Goal: Task Accomplishment & Management: Manage account settings

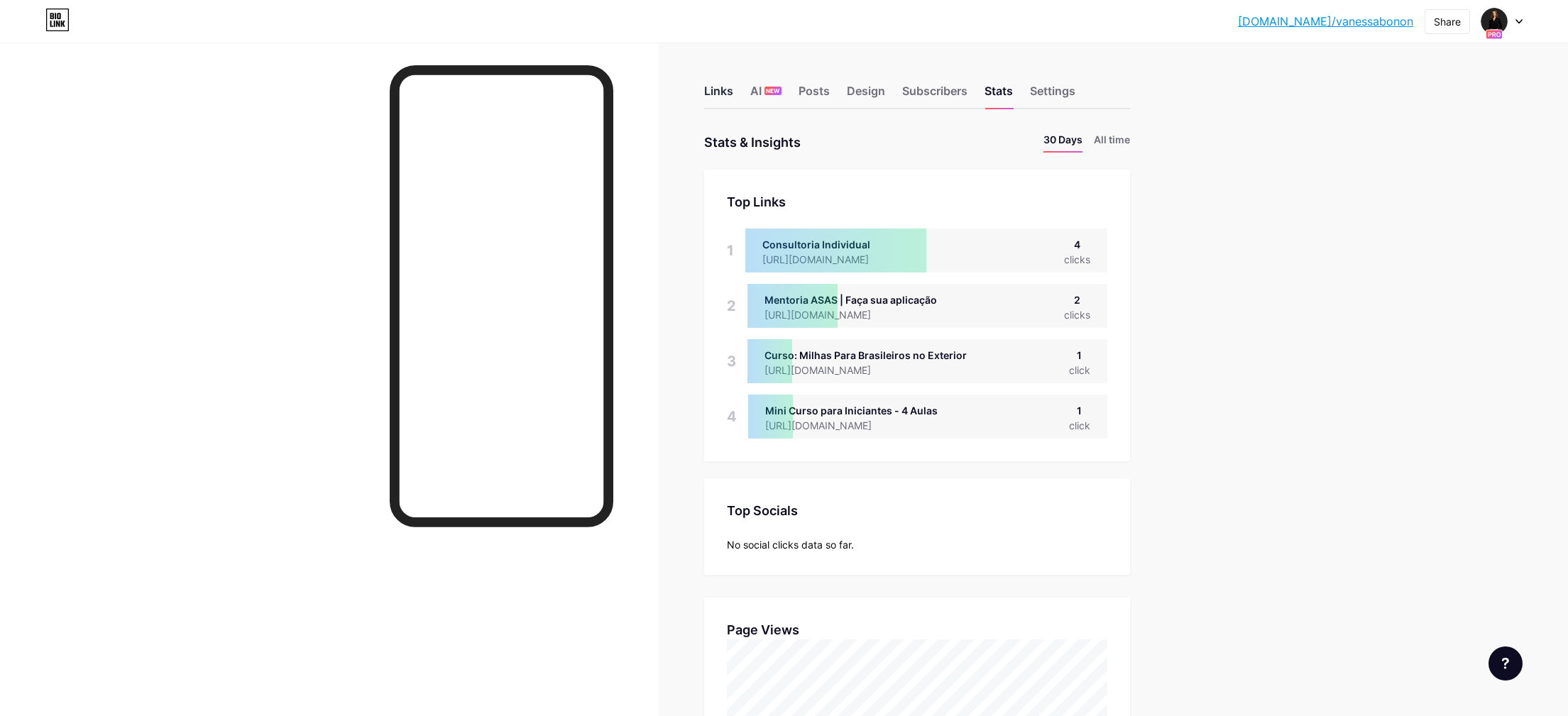
click at [730, 86] on div "Links" at bounding box center [718, 95] width 29 height 25
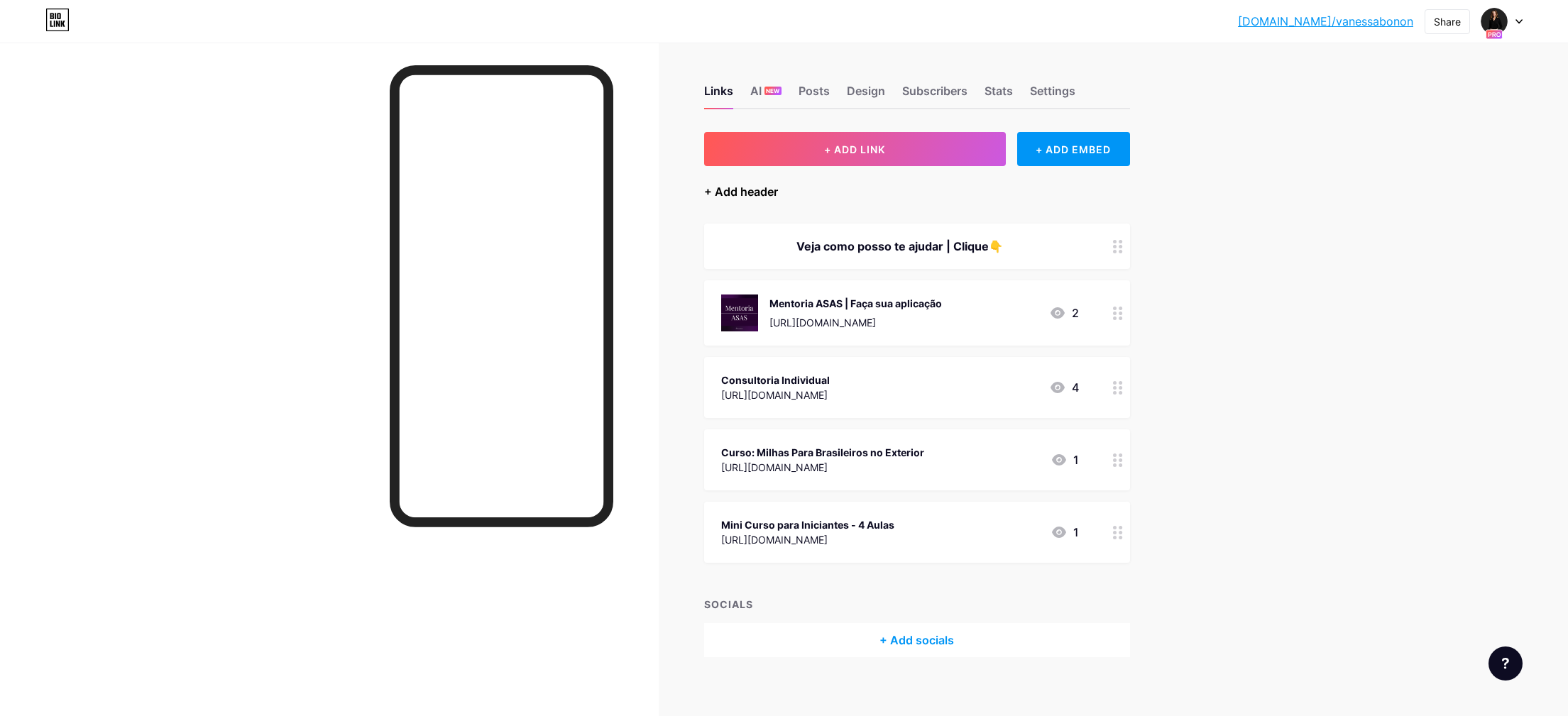
click at [770, 190] on div "+ Add header" at bounding box center [740, 191] width 74 height 17
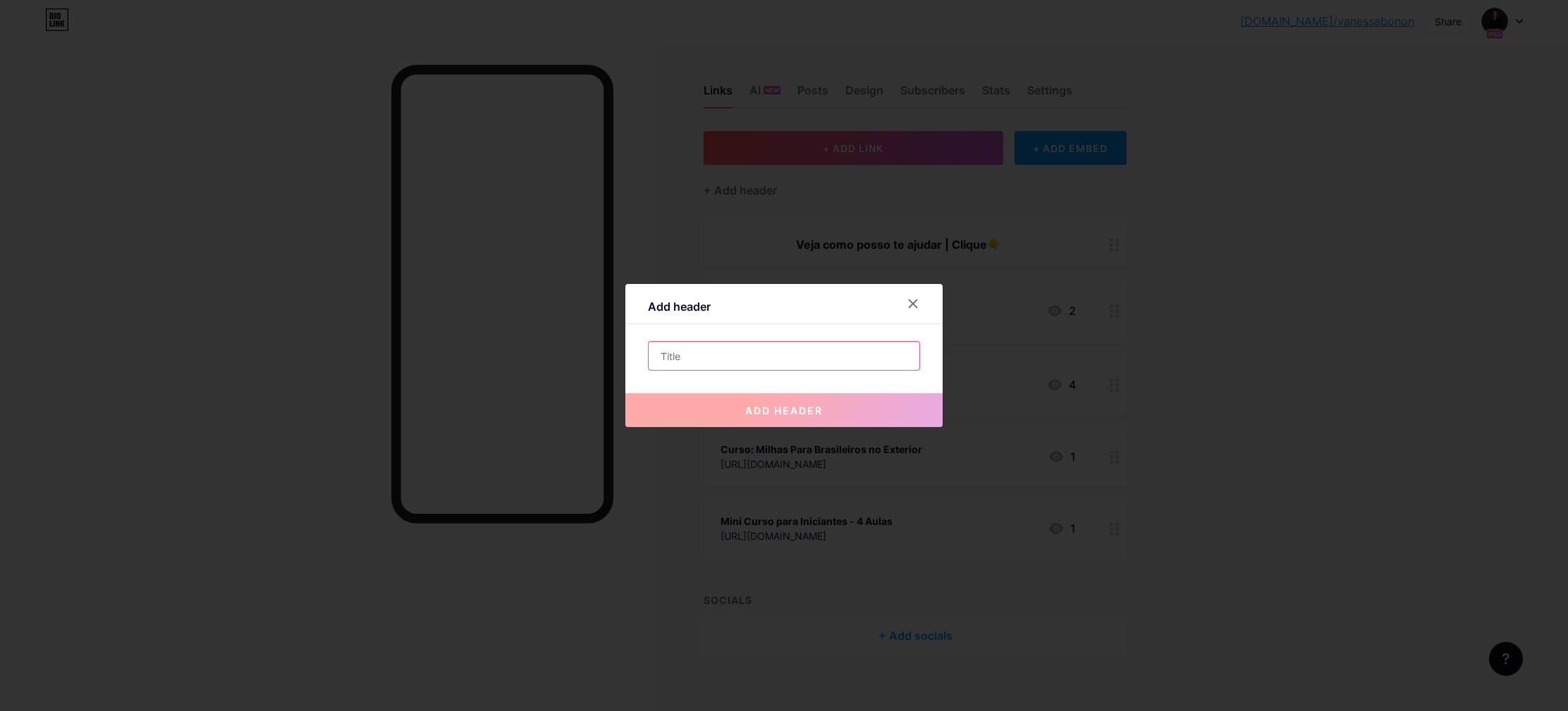
click at [781, 350] on input "text" at bounding box center [784, 356] width 271 height 28
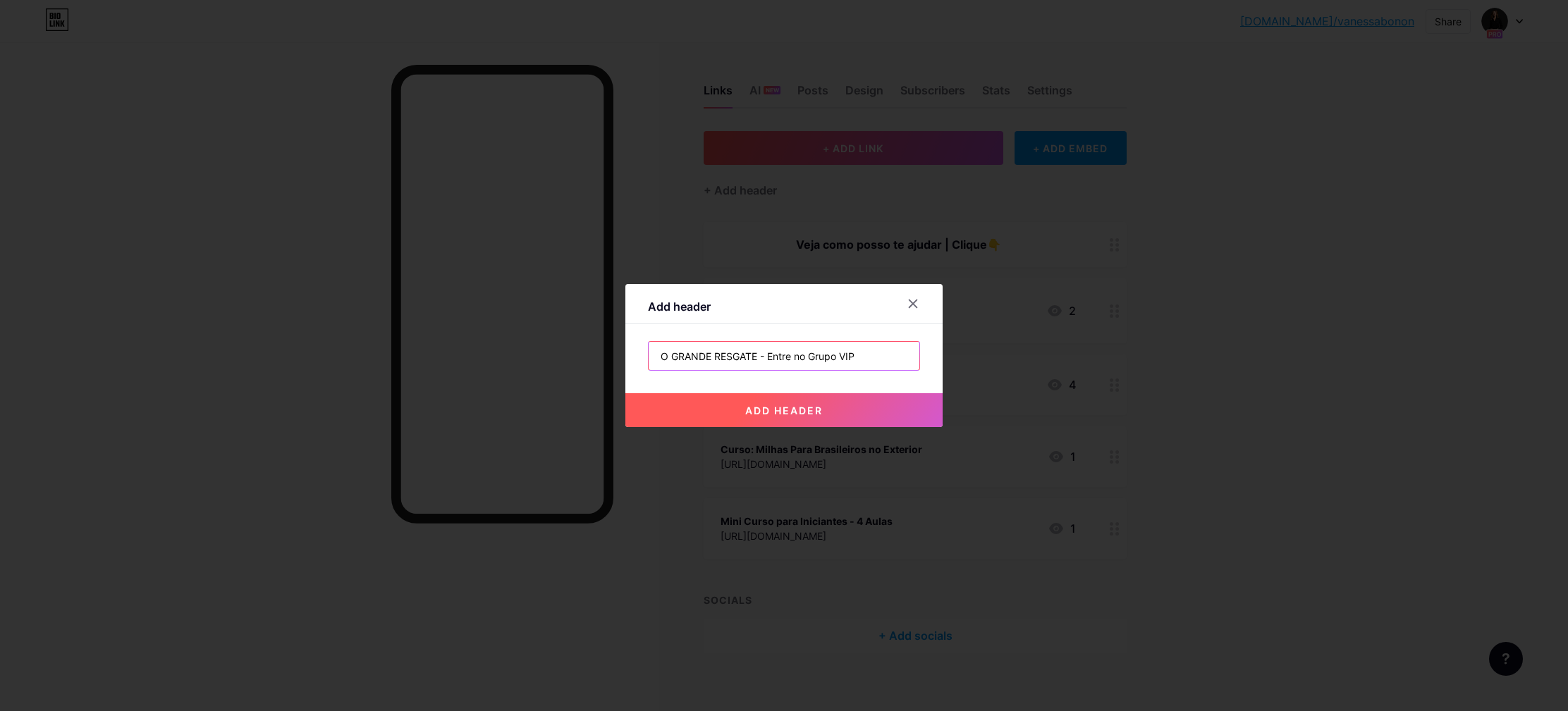
type input "O GRANDE RESGATE - Entre no Grupo VIP"
click at [795, 410] on span "add header" at bounding box center [783, 410] width 77 height 12
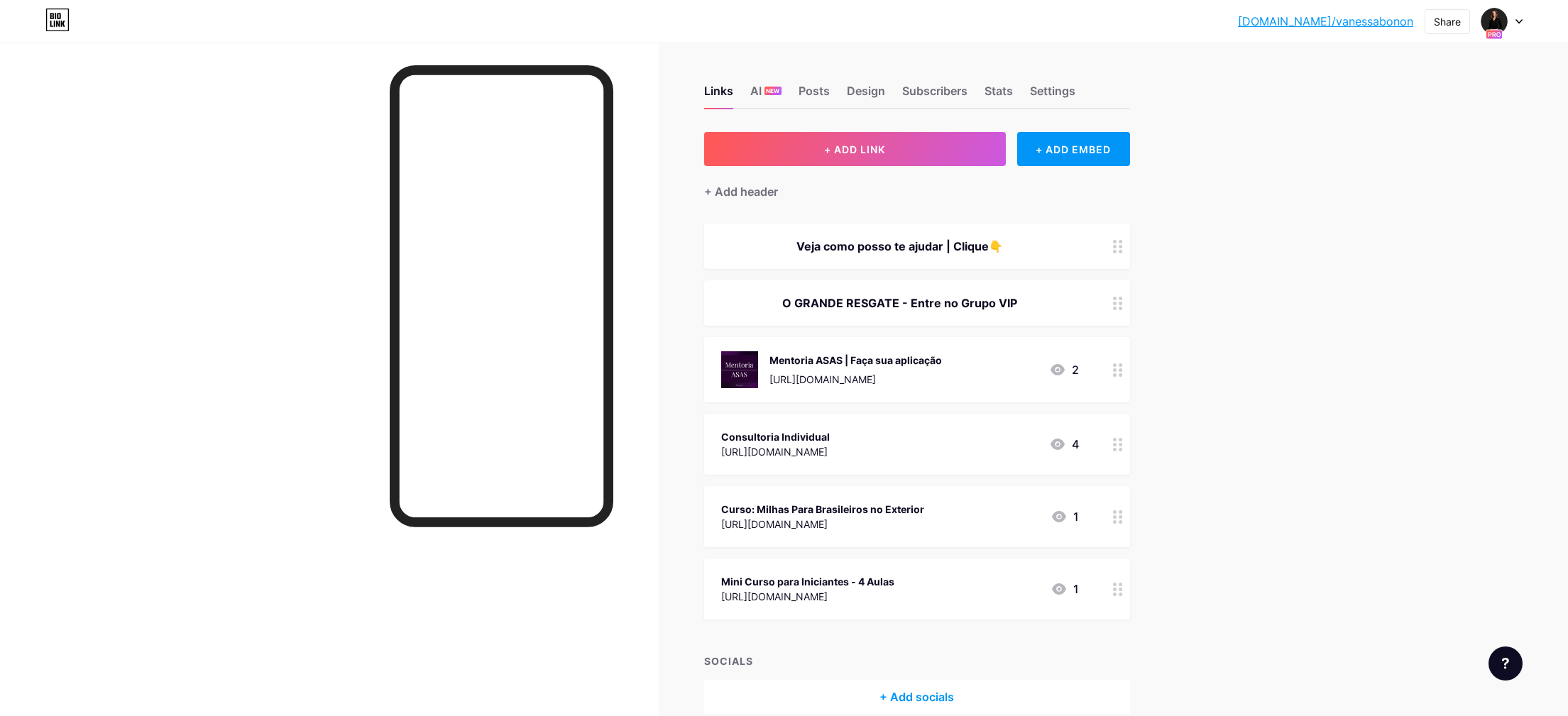
click at [1109, 300] on div "O GRANDE RESGATE - Entre no Grupo VIP" at bounding box center [917, 303] width 426 height 45
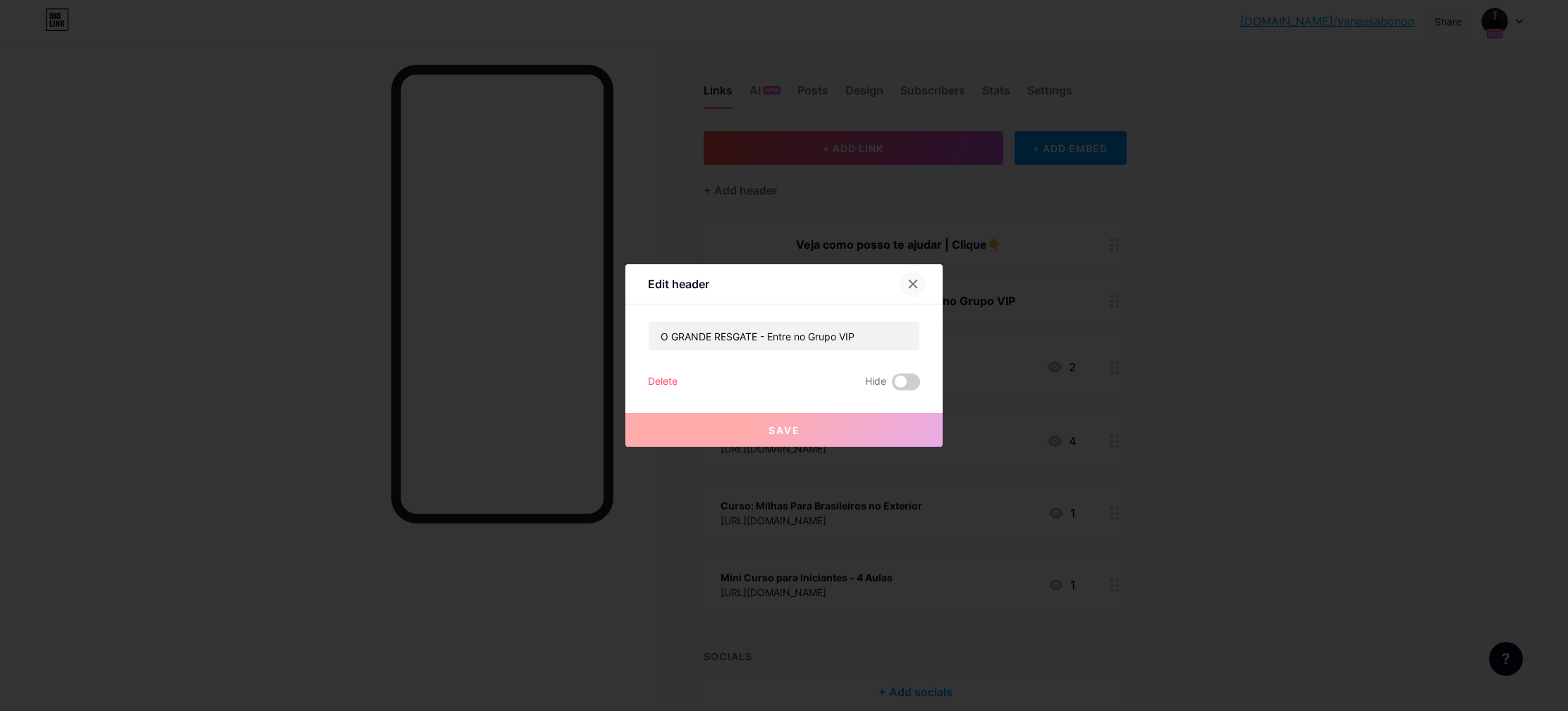
click at [917, 280] on icon at bounding box center [913, 284] width 7 height 7
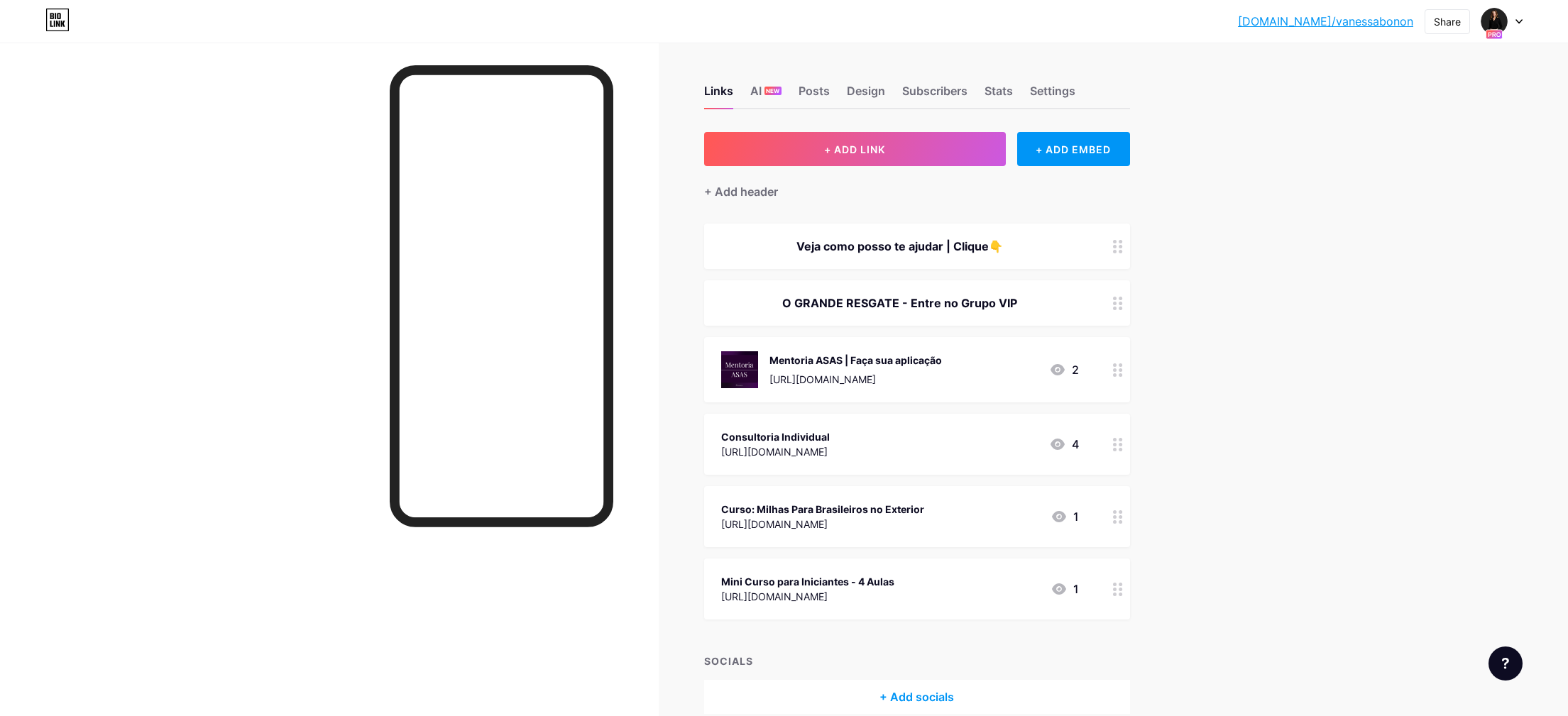
click at [942, 318] on div "O GRANDE RESGATE - Entre no Grupo VIP" at bounding box center [917, 303] width 426 height 45
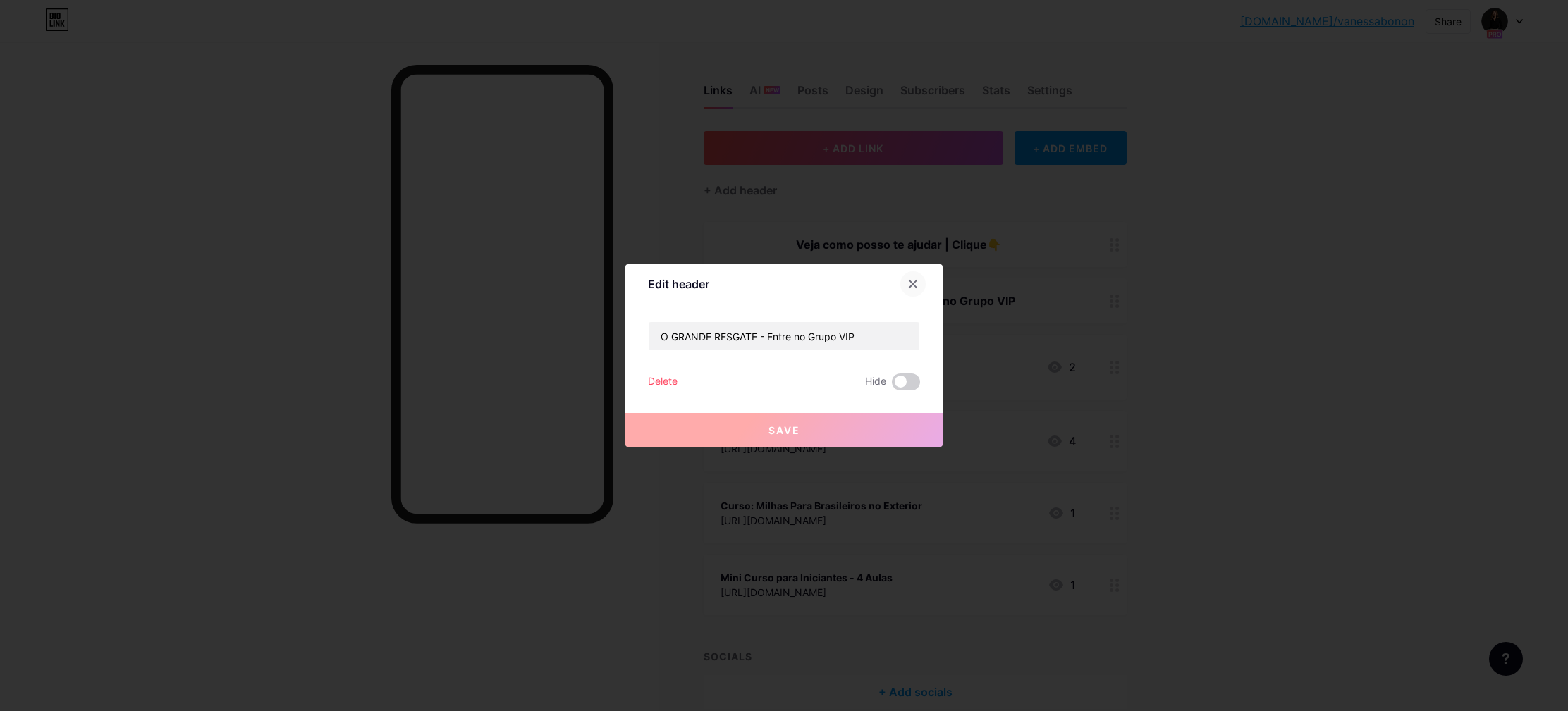
click at [915, 277] on div at bounding box center [912, 284] width 25 height 25
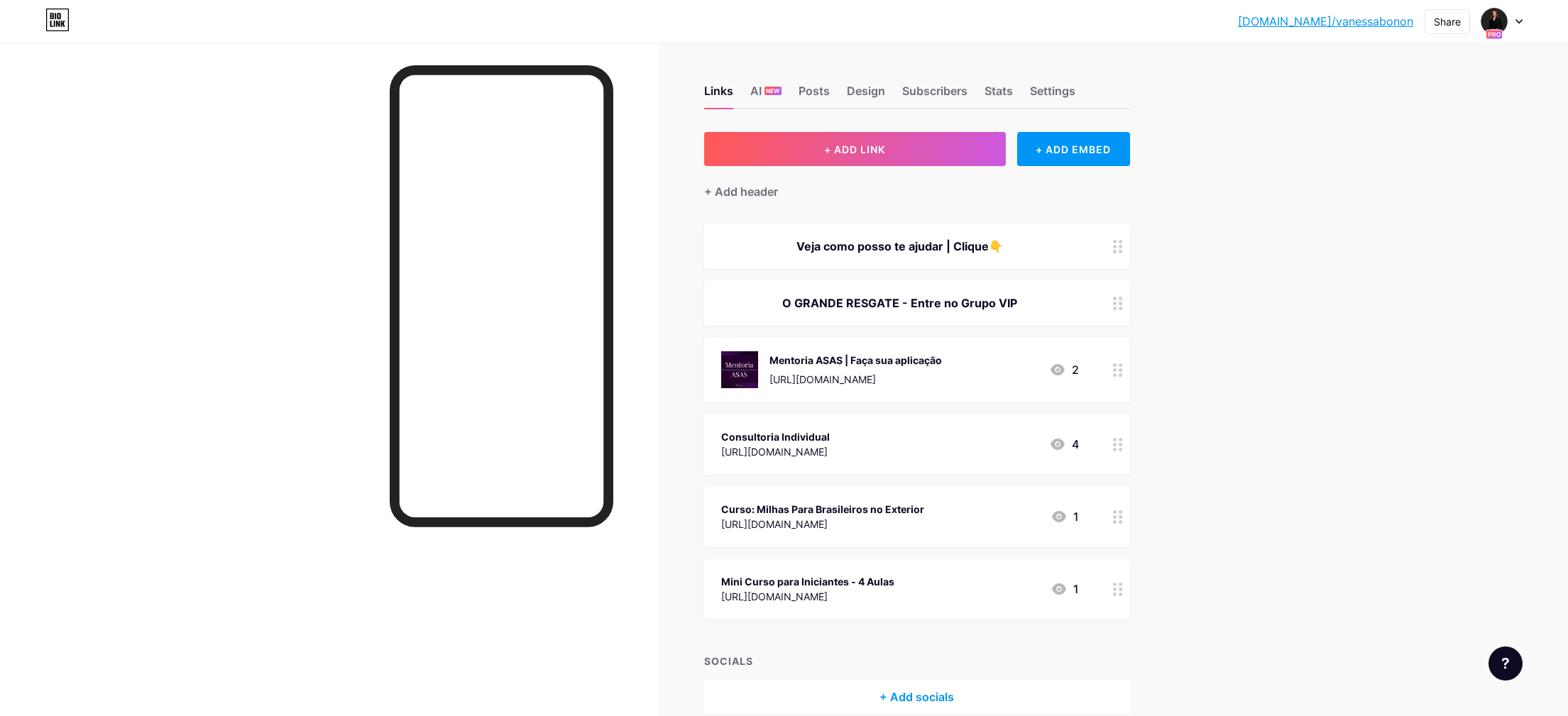
click at [1123, 293] on div at bounding box center [1118, 303] width 24 height 45
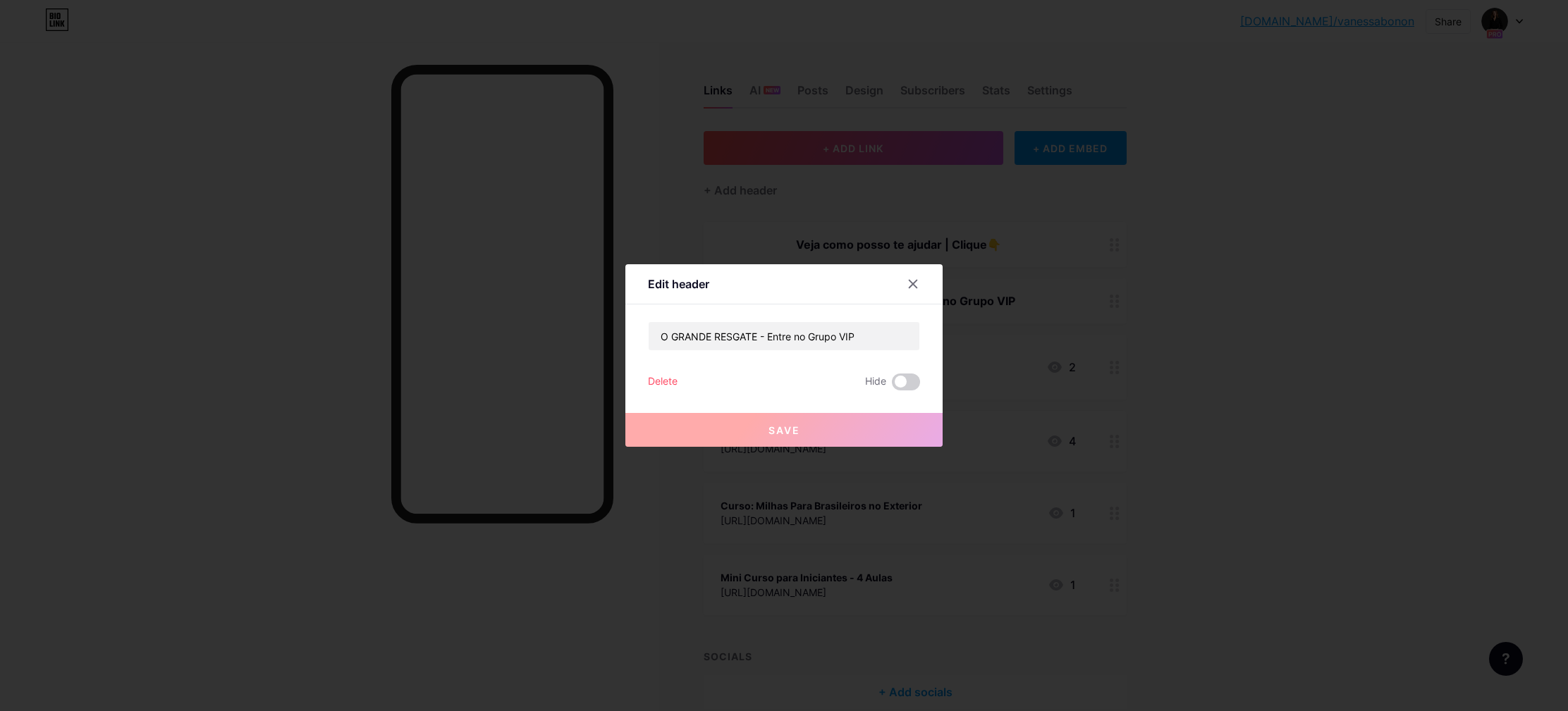
click at [669, 376] on div "Delete" at bounding box center [663, 382] width 30 height 17
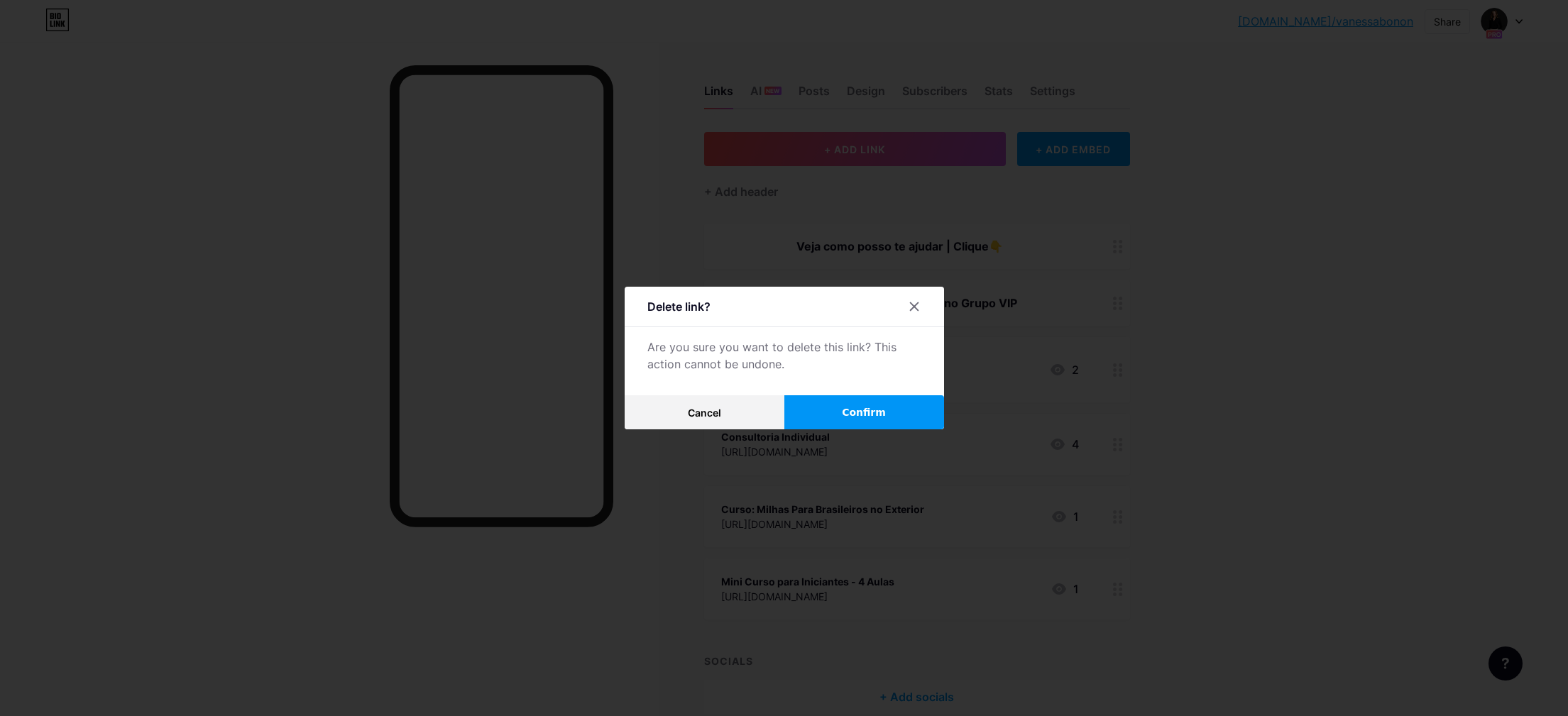
click at [873, 408] on span "Confirm" at bounding box center [863, 412] width 44 height 15
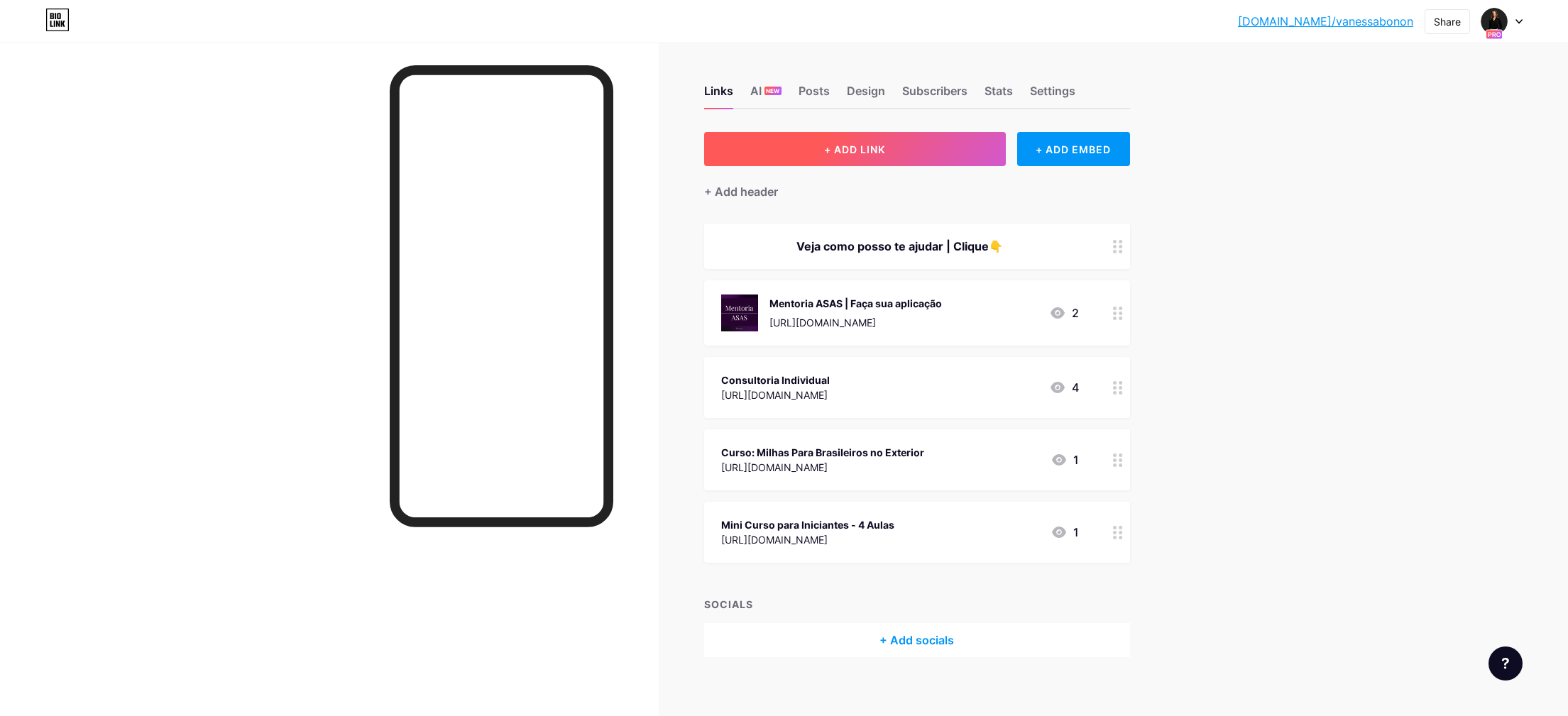
click at [869, 143] on span "+ ADD LINK" at bounding box center [854, 149] width 61 height 12
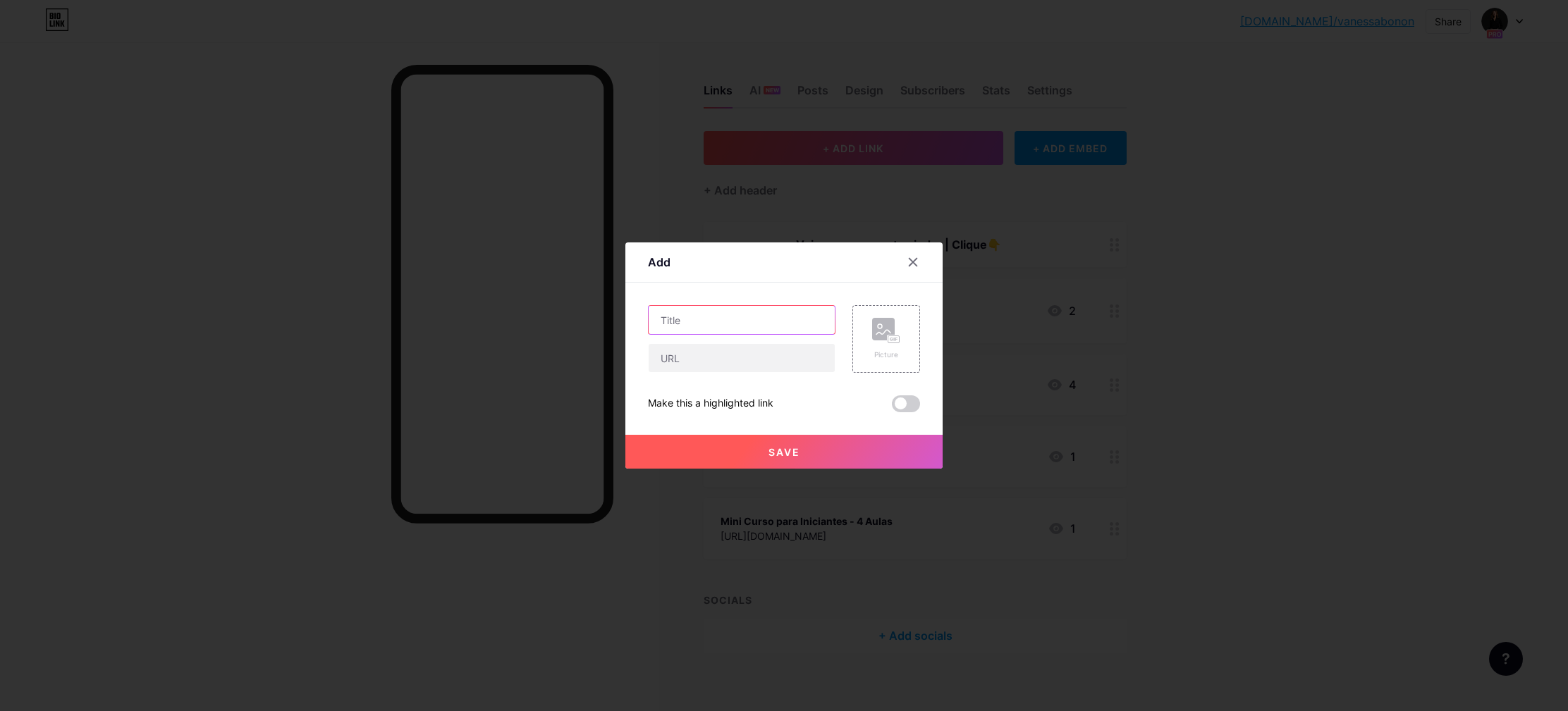
click at [762, 312] on input "text" at bounding box center [742, 320] width 186 height 28
type input "O Grande Resgate - entre no Grupo VIP"
click at [707, 364] on input "text" at bounding box center [742, 357] width 186 height 28
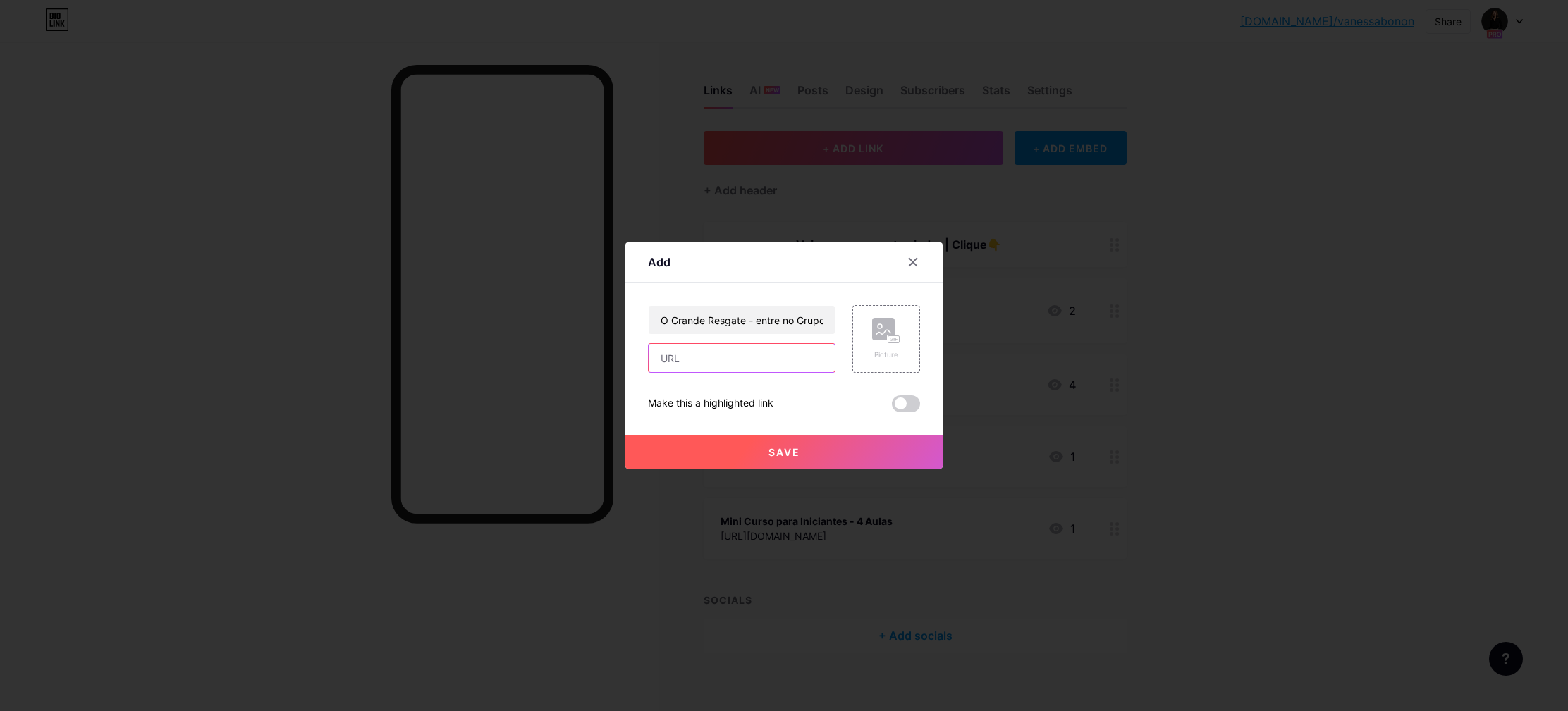
click at [734, 358] on input "text" at bounding box center [742, 357] width 186 height 28
paste input "[URL][DOMAIN_NAME]"
type input "[URL][DOMAIN_NAME]"
click at [811, 449] on button "Save" at bounding box center [784, 451] width 318 height 34
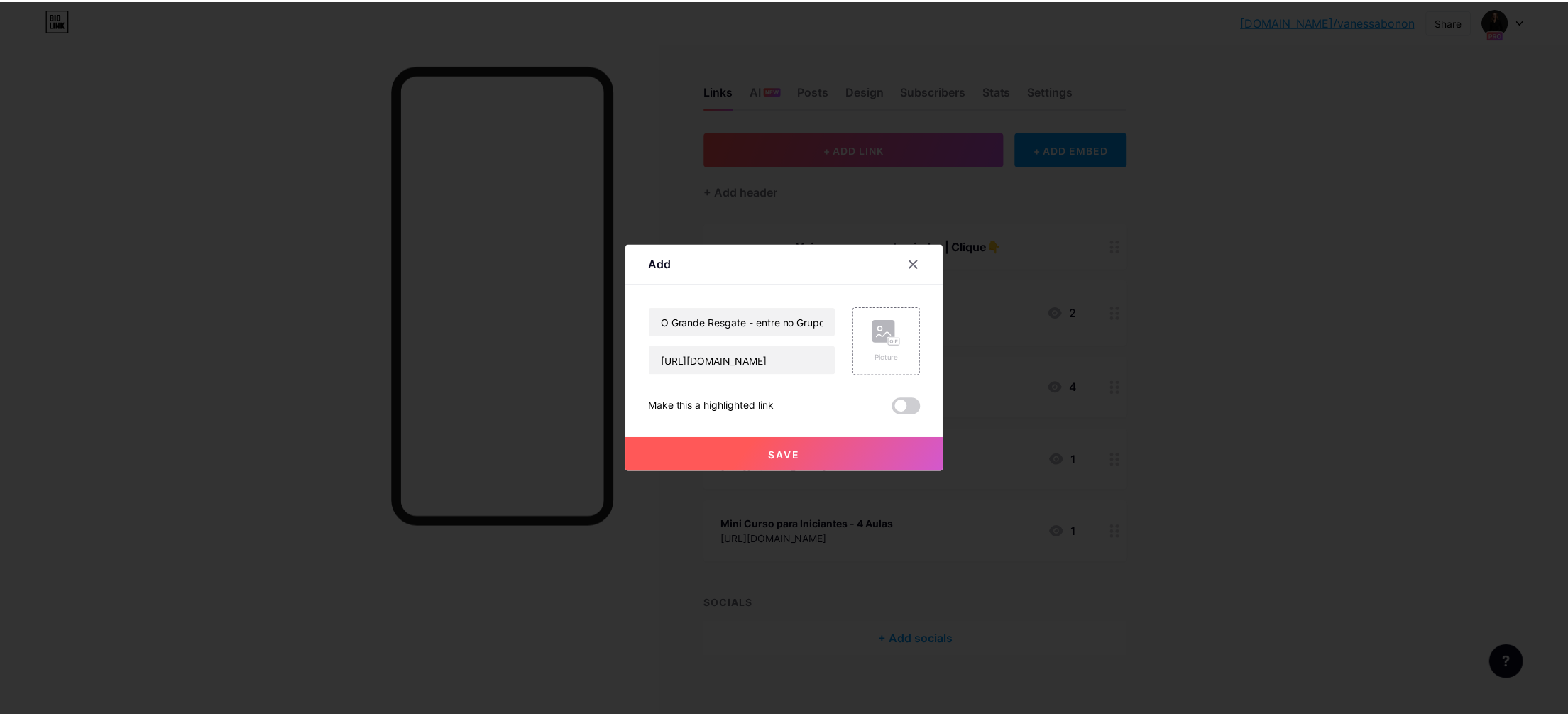
scroll to position [0, 0]
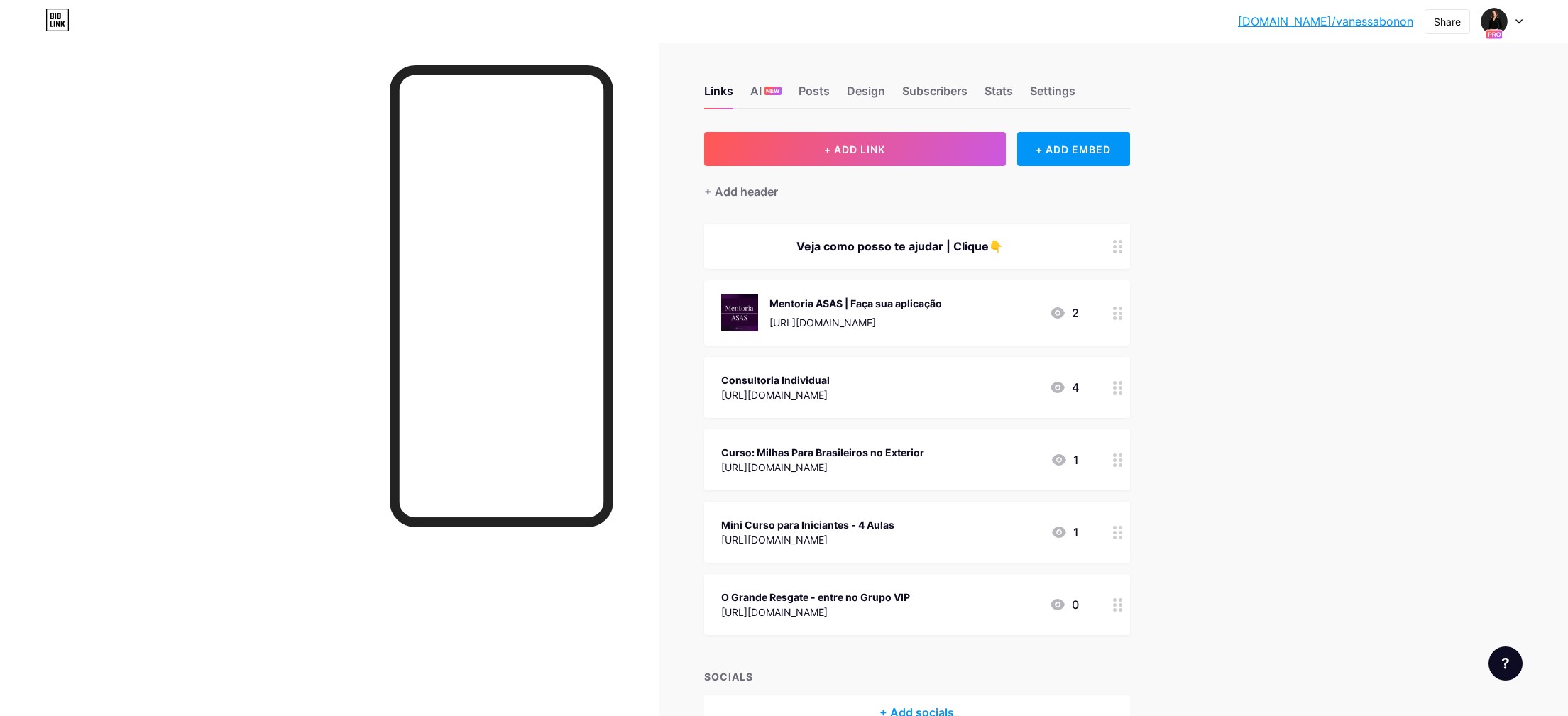
click at [910, 405] on div "Consultoria Individual [URL][DOMAIN_NAME] 4" at bounding box center [917, 387] width 426 height 61
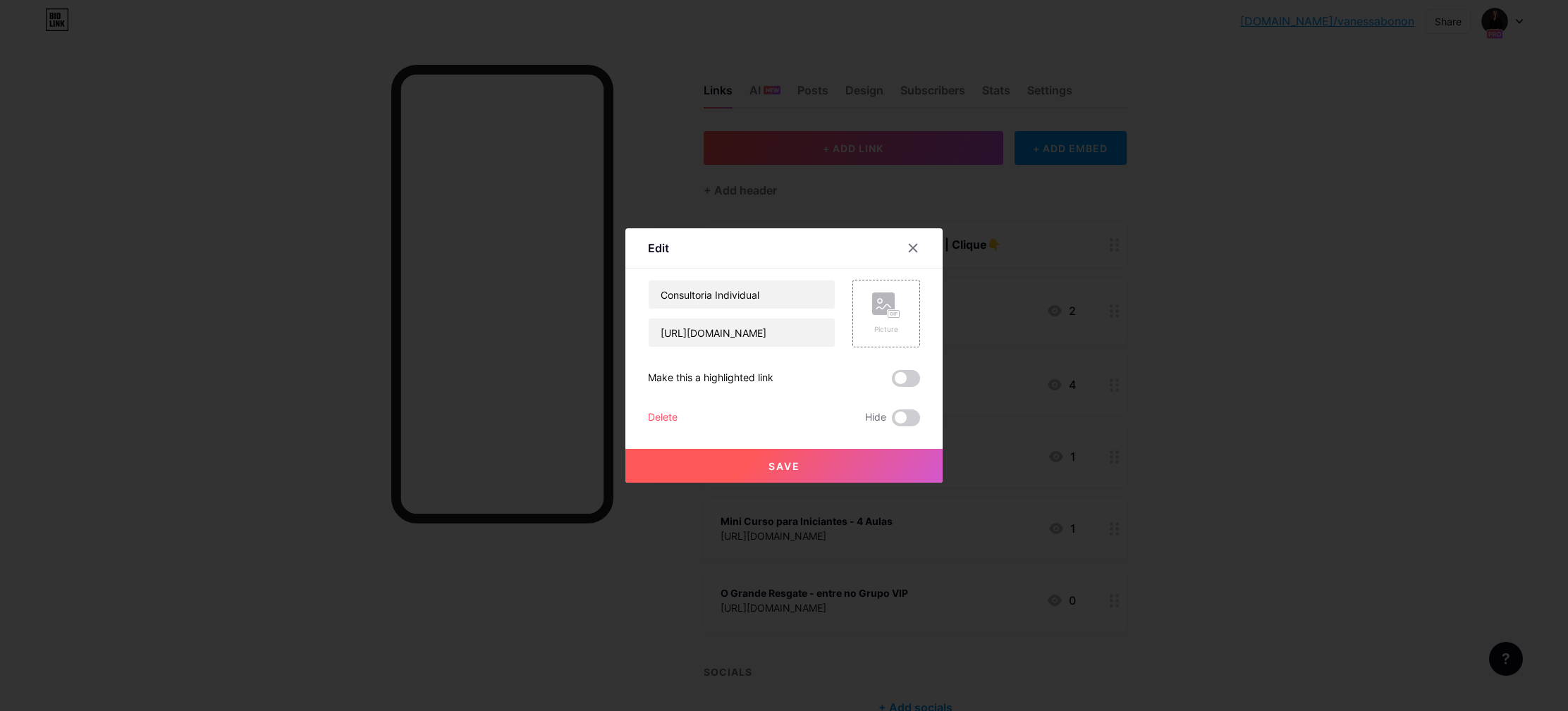
click at [912, 387] on div "Consultoria Individual [URL][DOMAIN_NAME] Picture Make this a highlighted link …" at bounding box center [784, 353] width 272 height 146
click at [912, 374] on span at bounding box center [906, 379] width 28 height 17
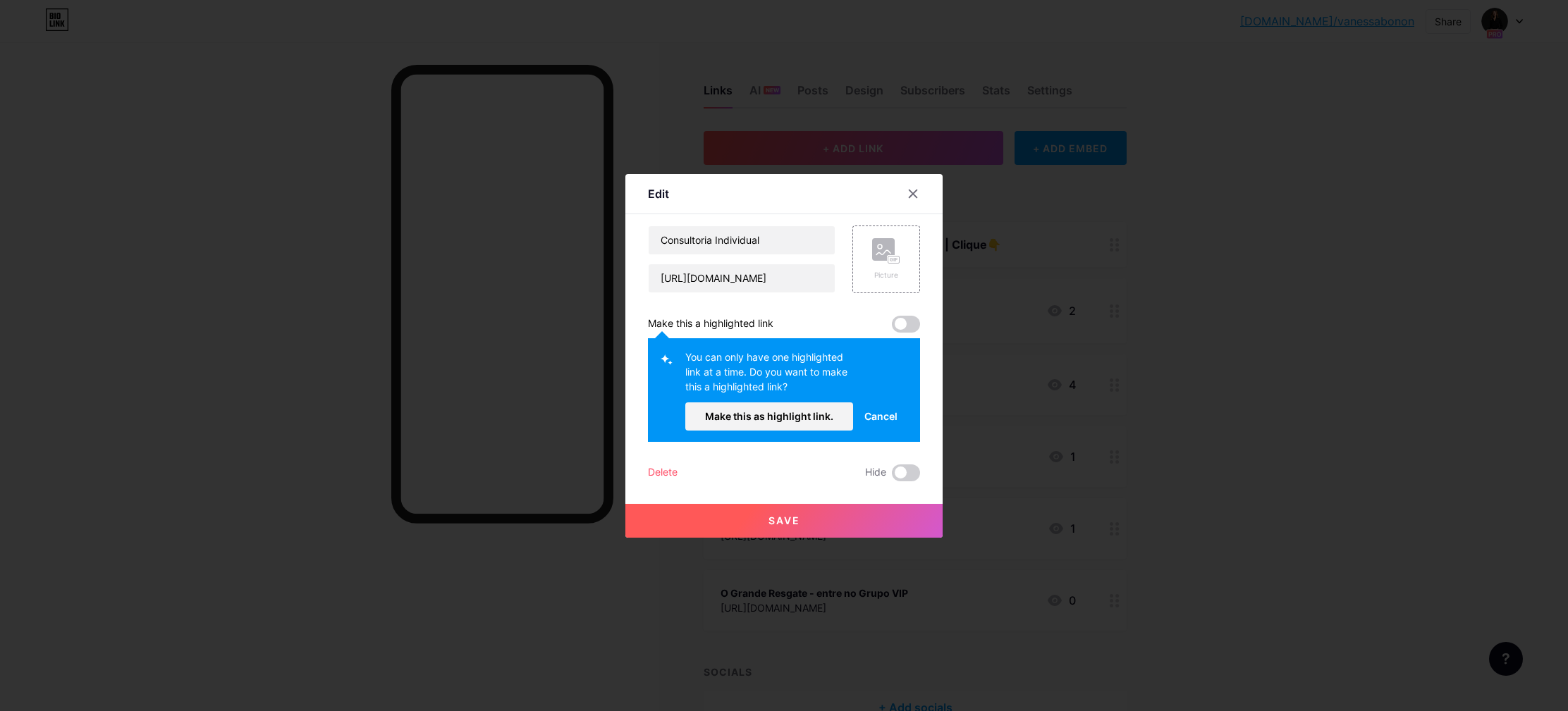
click at [901, 321] on span at bounding box center [906, 324] width 28 height 17
click at [750, 301] on div "Consultoria Individual [URL][DOMAIN_NAME] Picture Make this a highlighted link …" at bounding box center [784, 353] width 272 height 256
click at [913, 193] on icon at bounding box center [913, 194] width 7 height 7
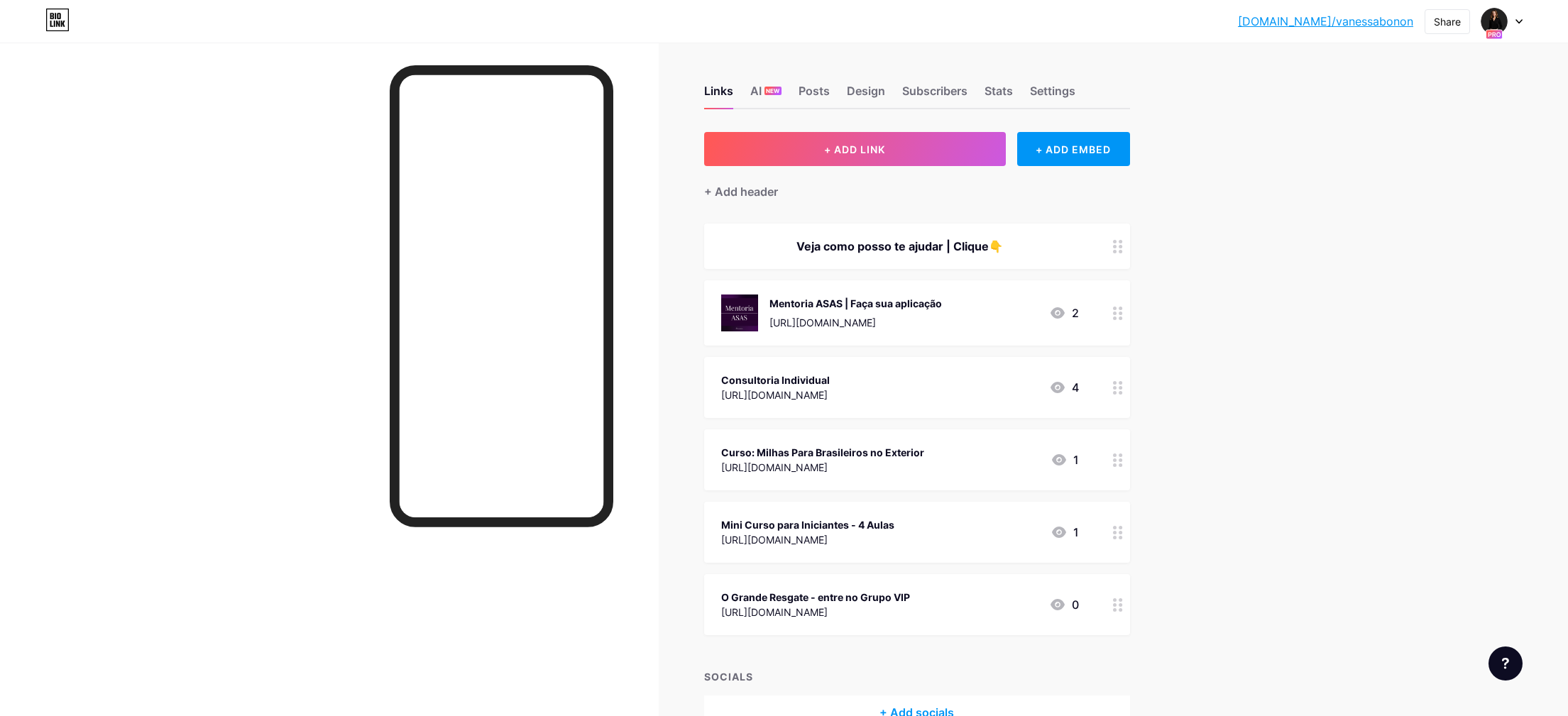
drag, startPoint x: 1000, startPoint y: 598, endPoint x: 984, endPoint y: 348, distance: 250.5
click at [984, 348] on span "Veja como posso te ajudar | Clique👇 Mentoria ASAS | Faça sua aplicação [URL][DO…" at bounding box center [917, 429] width 426 height 411
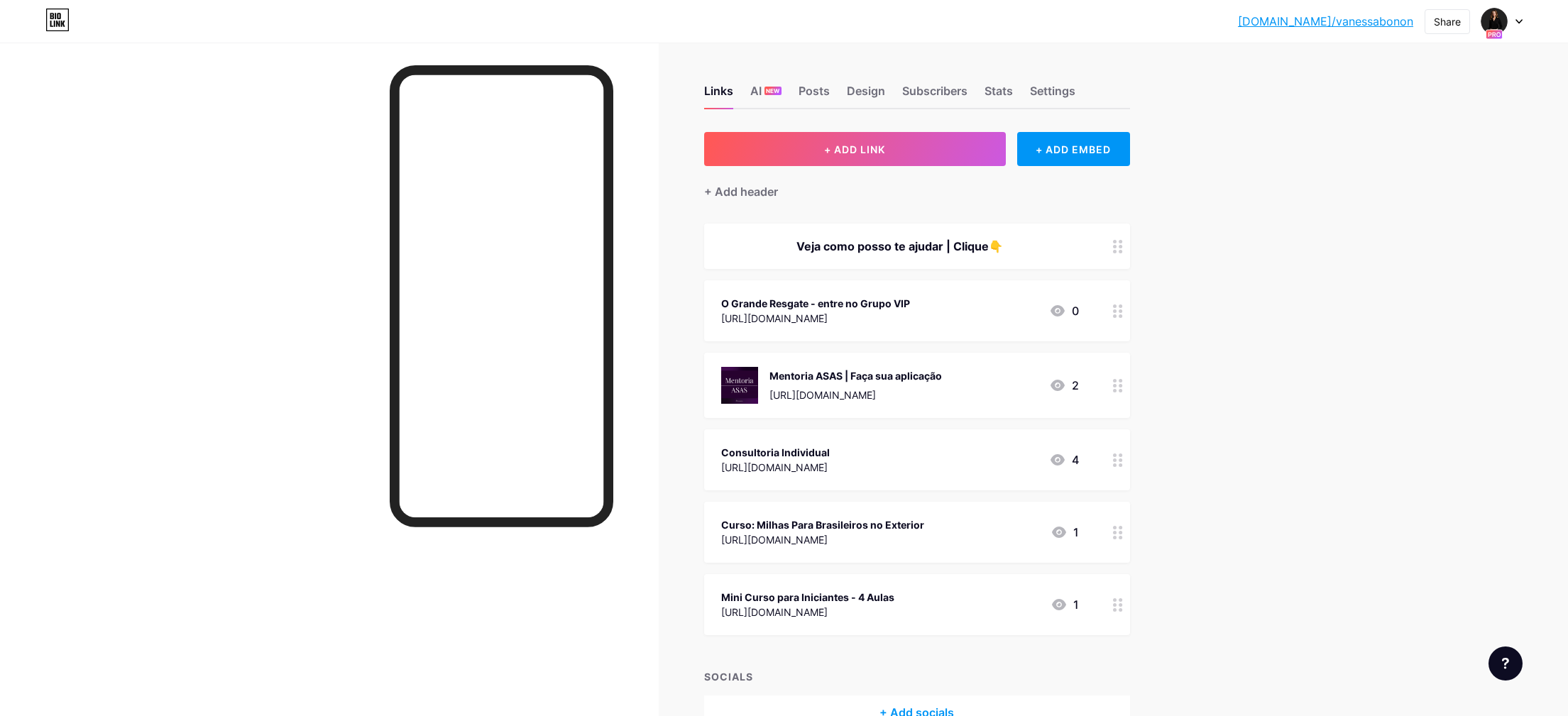
click at [1113, 307] on div at bounding box center [1118, 310] width 24 height 61
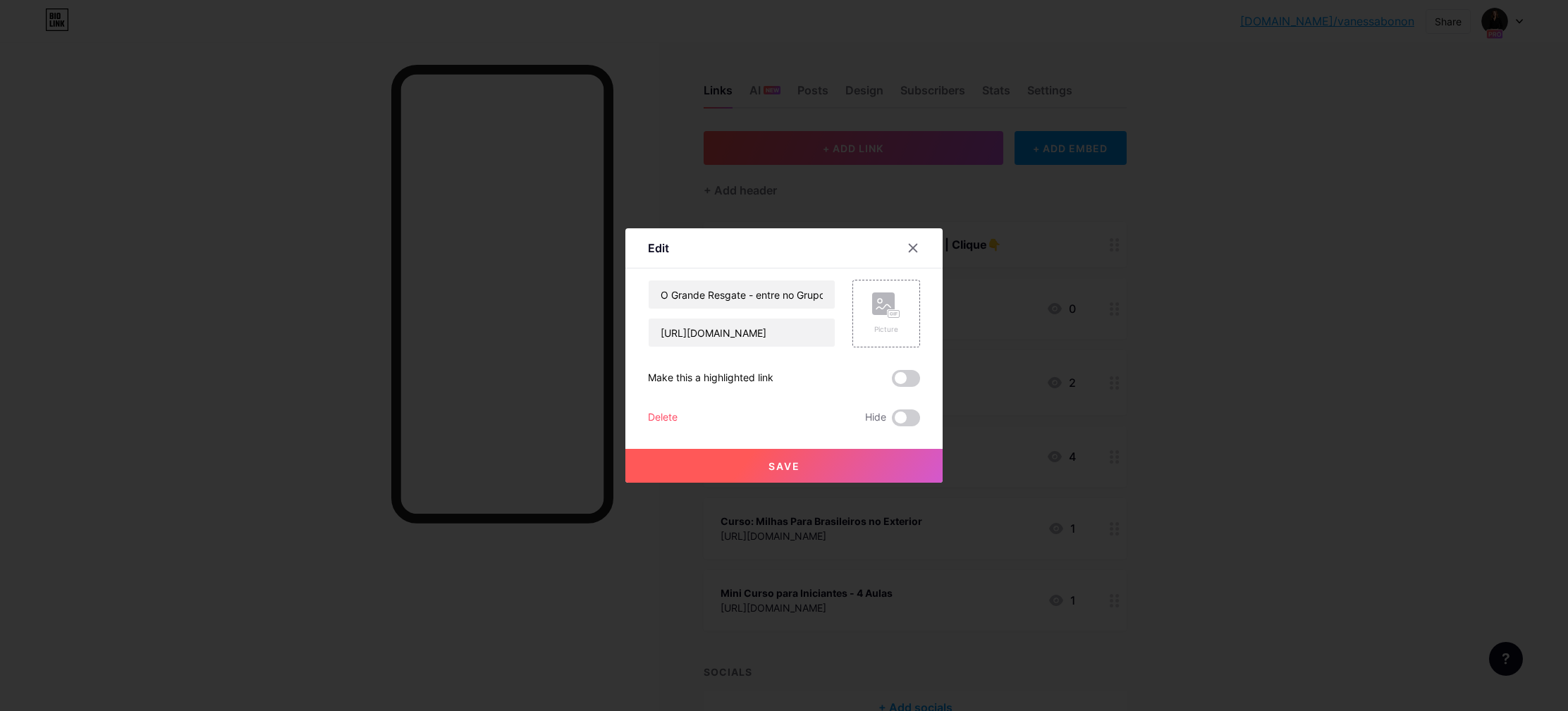
click at [905, 375] on span at bounding box center [906, 379] width 28 height 17
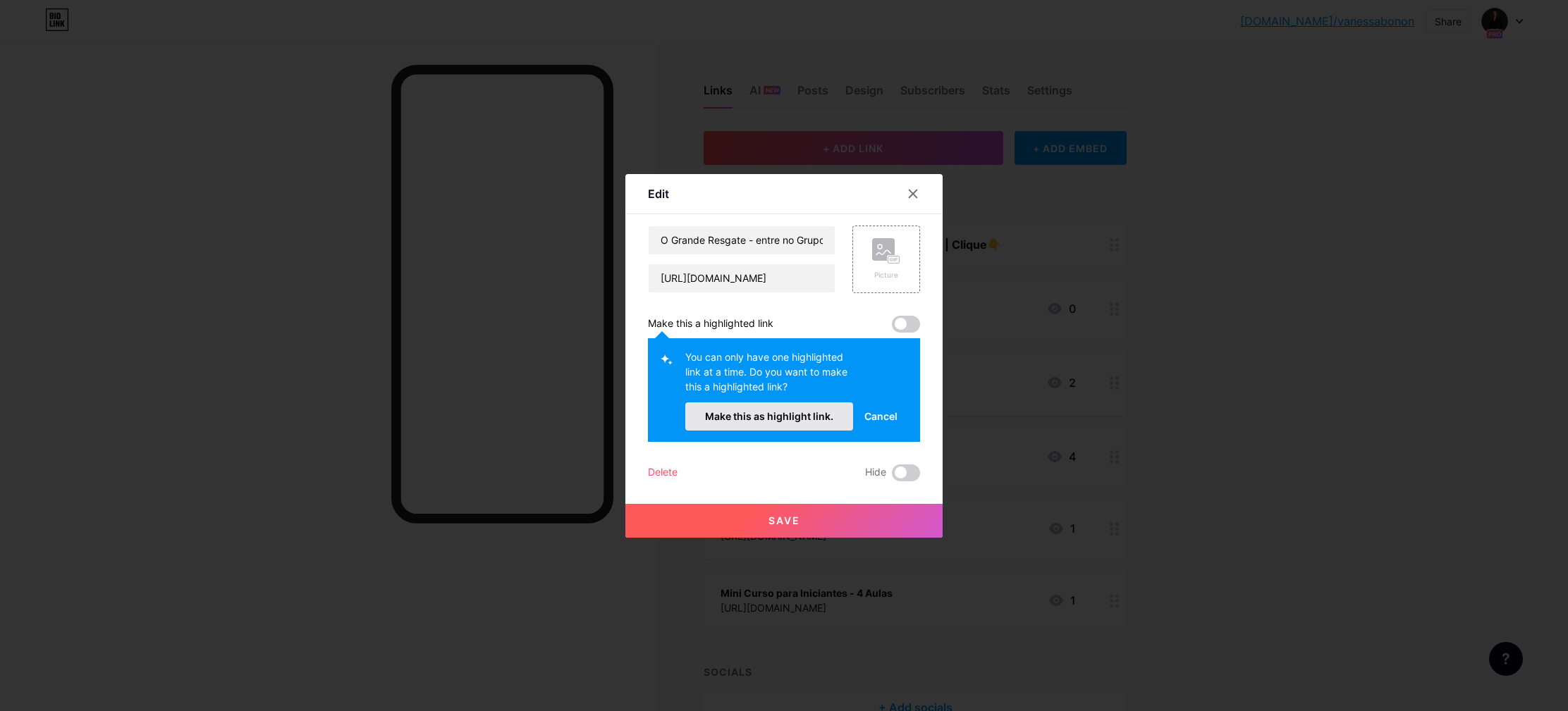
click at [741, 413] on span "Make this as highlight link." at bounding box center [769, 416] width 128 height 12
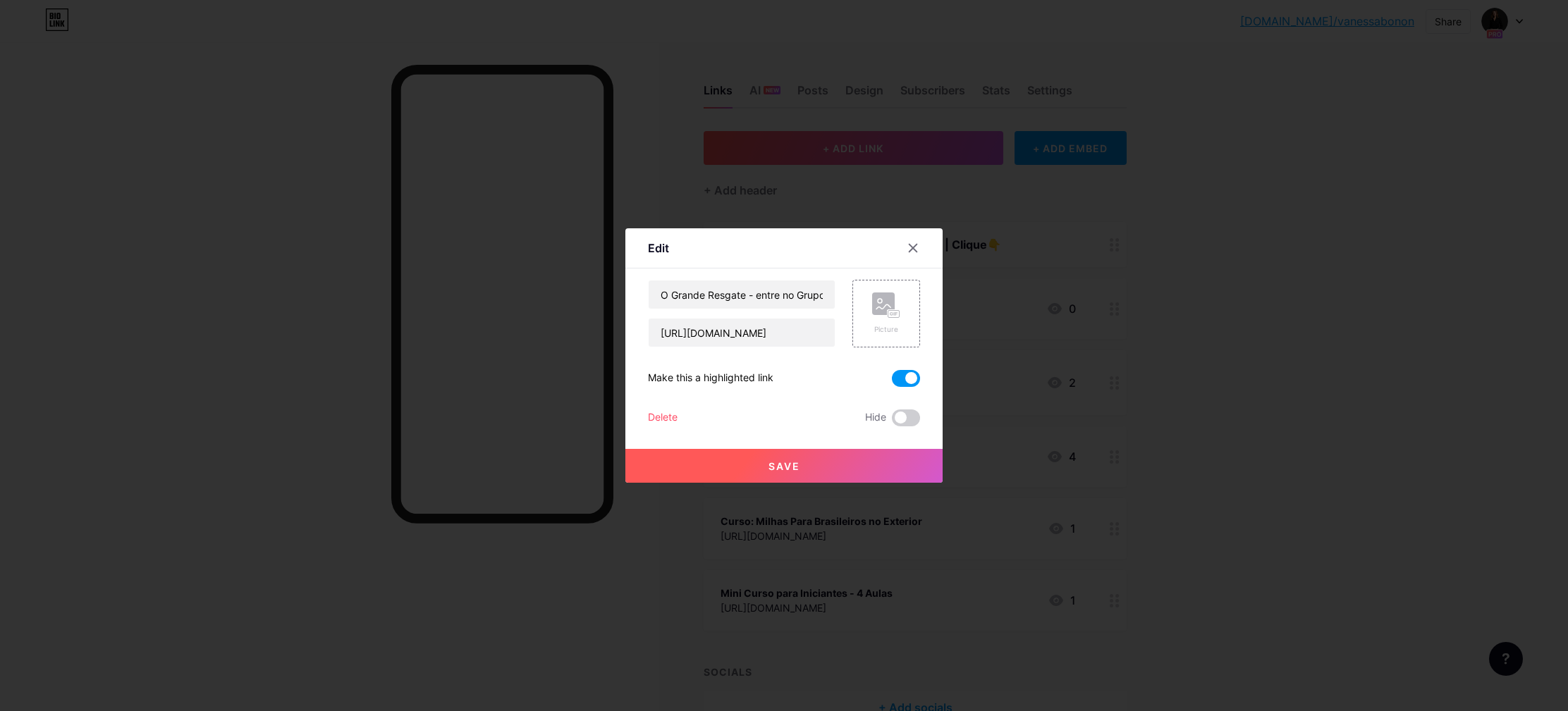
click at [807, 463] on button "Save" at bounding box center [784, 465] width 318 height 34
